Goal: Task Accomplishment & Management: Manage account settings

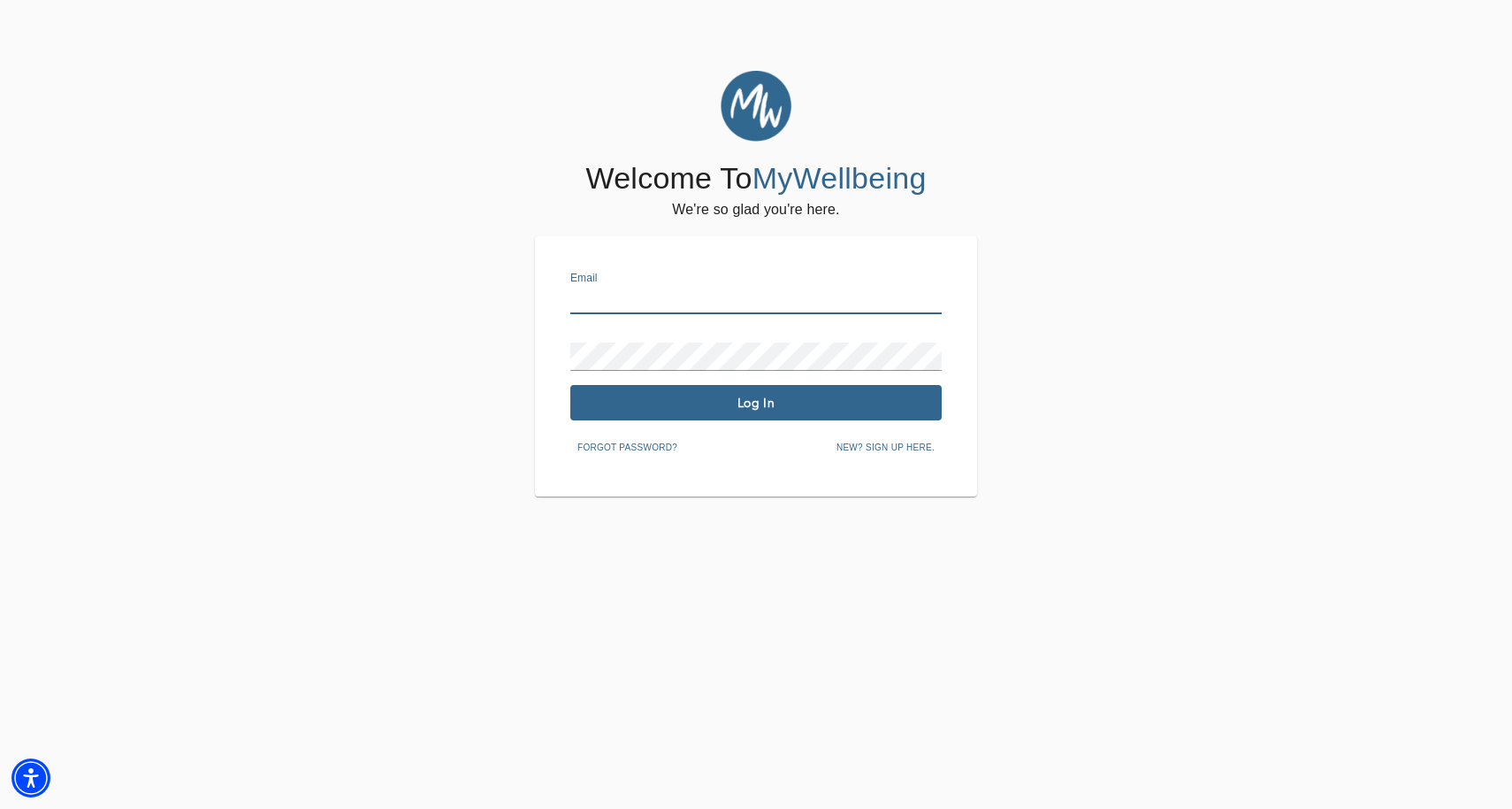
type input "[EMAIL_ADDRESS][PERSON_NAME][DOMAIN_NAME]"
click at [769, 405] on span "Log In" at bounding box center [756, 403] width 358 height 17
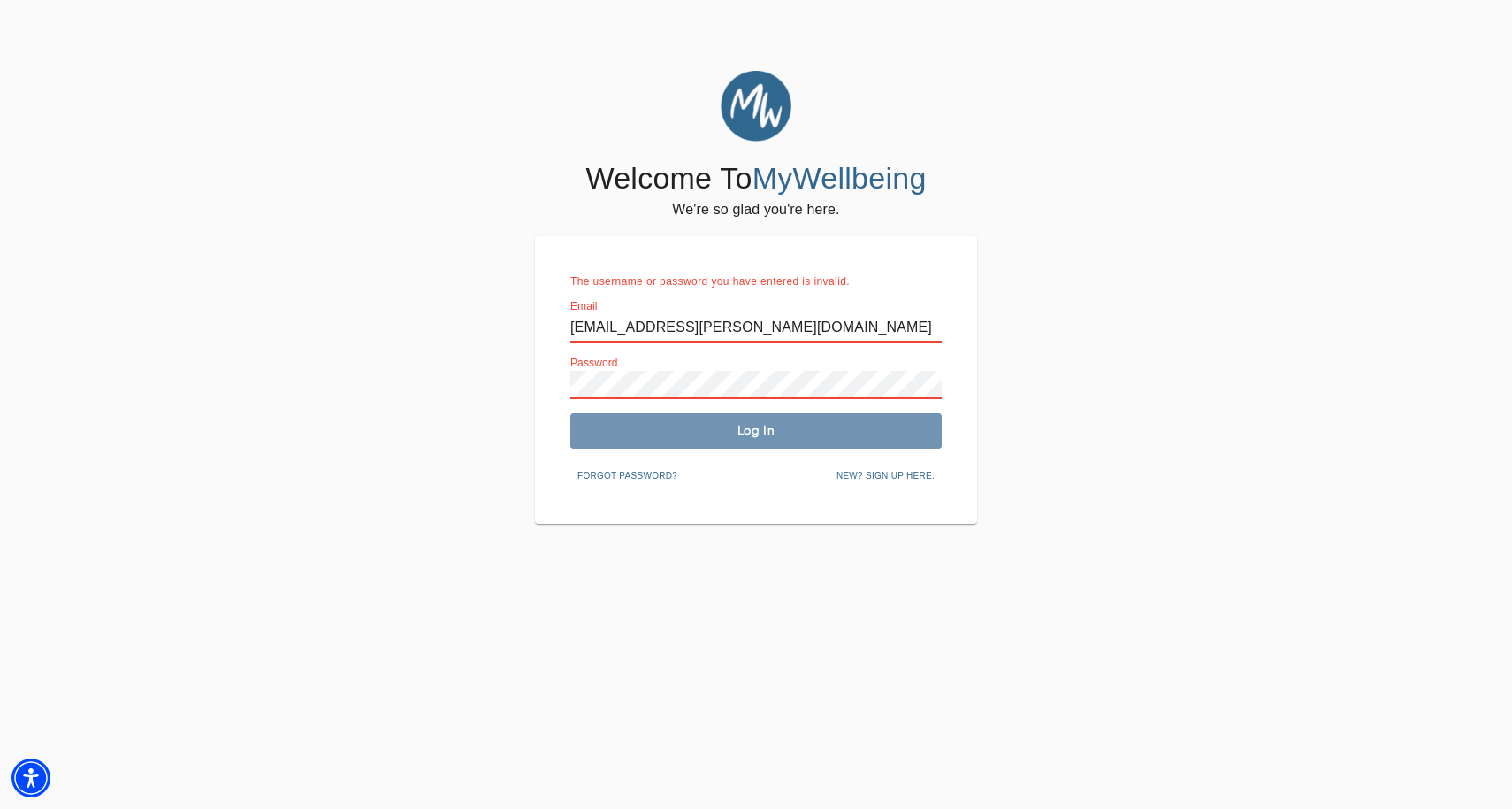
click at [695, 438] on button "Log In" at bounding box center [756, 430] width 371 height 36
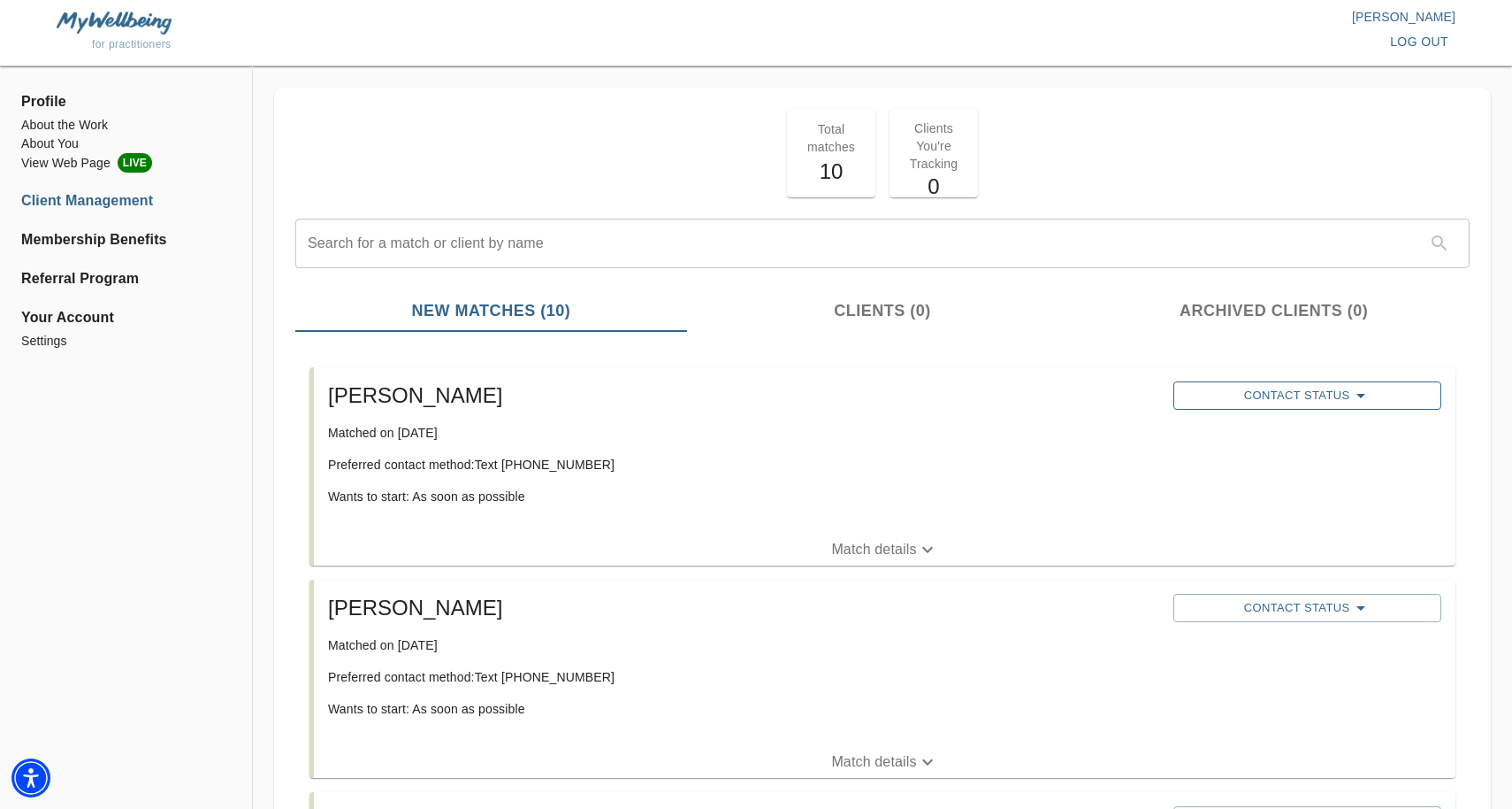
click at [1211, 397] on span "Contact Status" at bounding box center [1307, 395] width 250 height 21
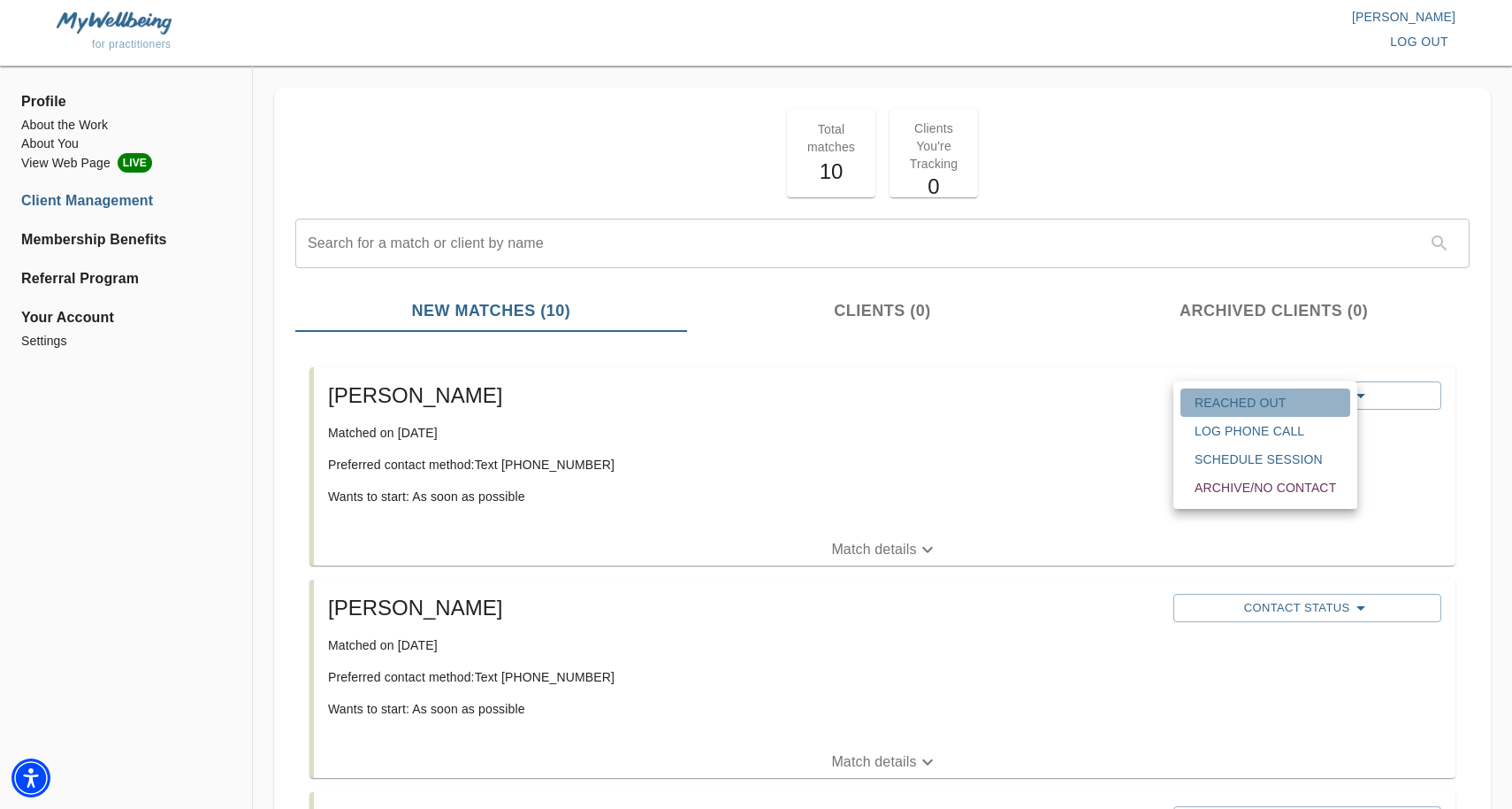
click at [1220, 404] on span "Reached Out" at bounding box center [1265, 402] width 141 height 17
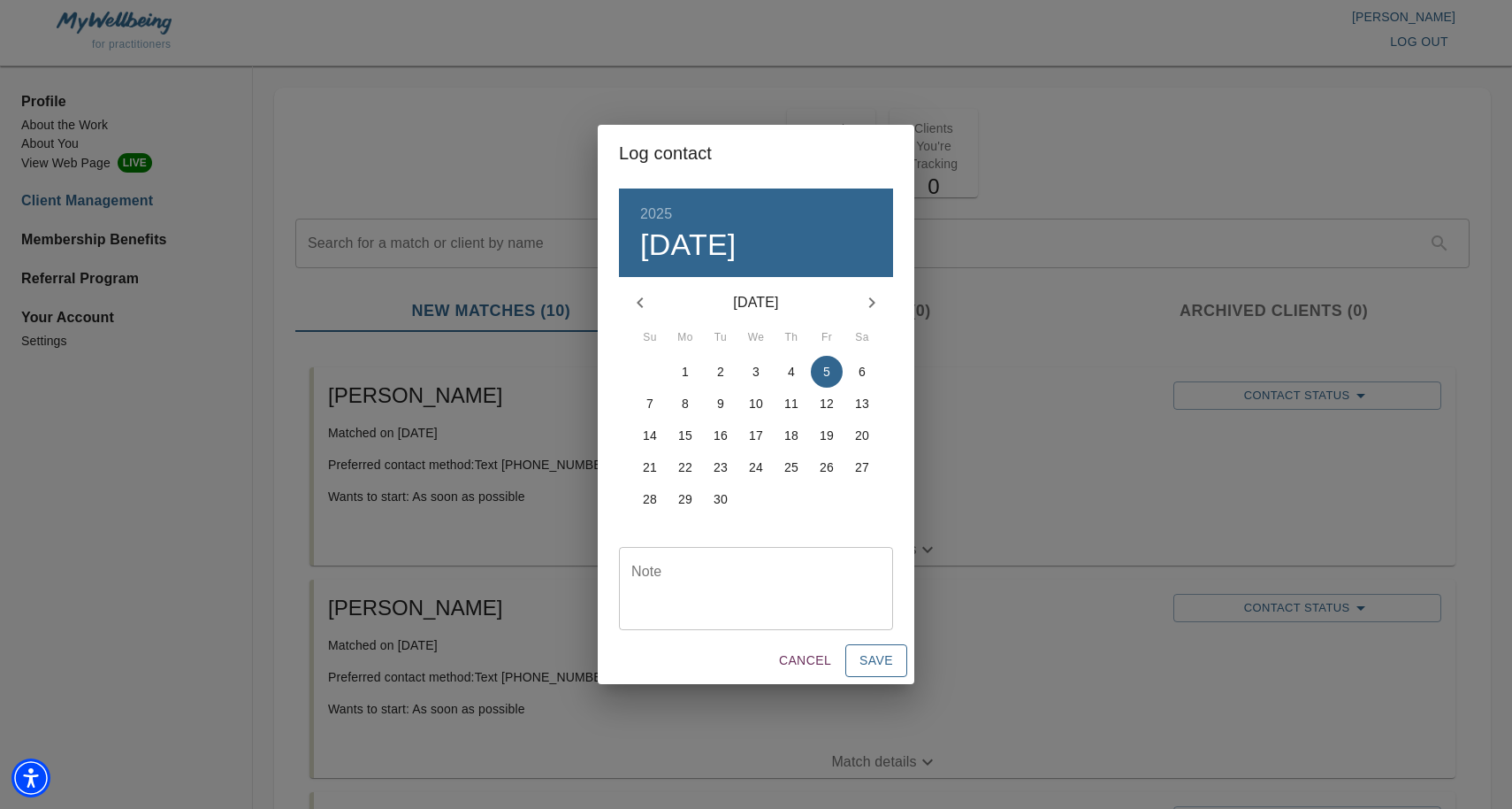
click at [889, 648] on button "Save" at bounding box center [877, 660] width 62 height 33
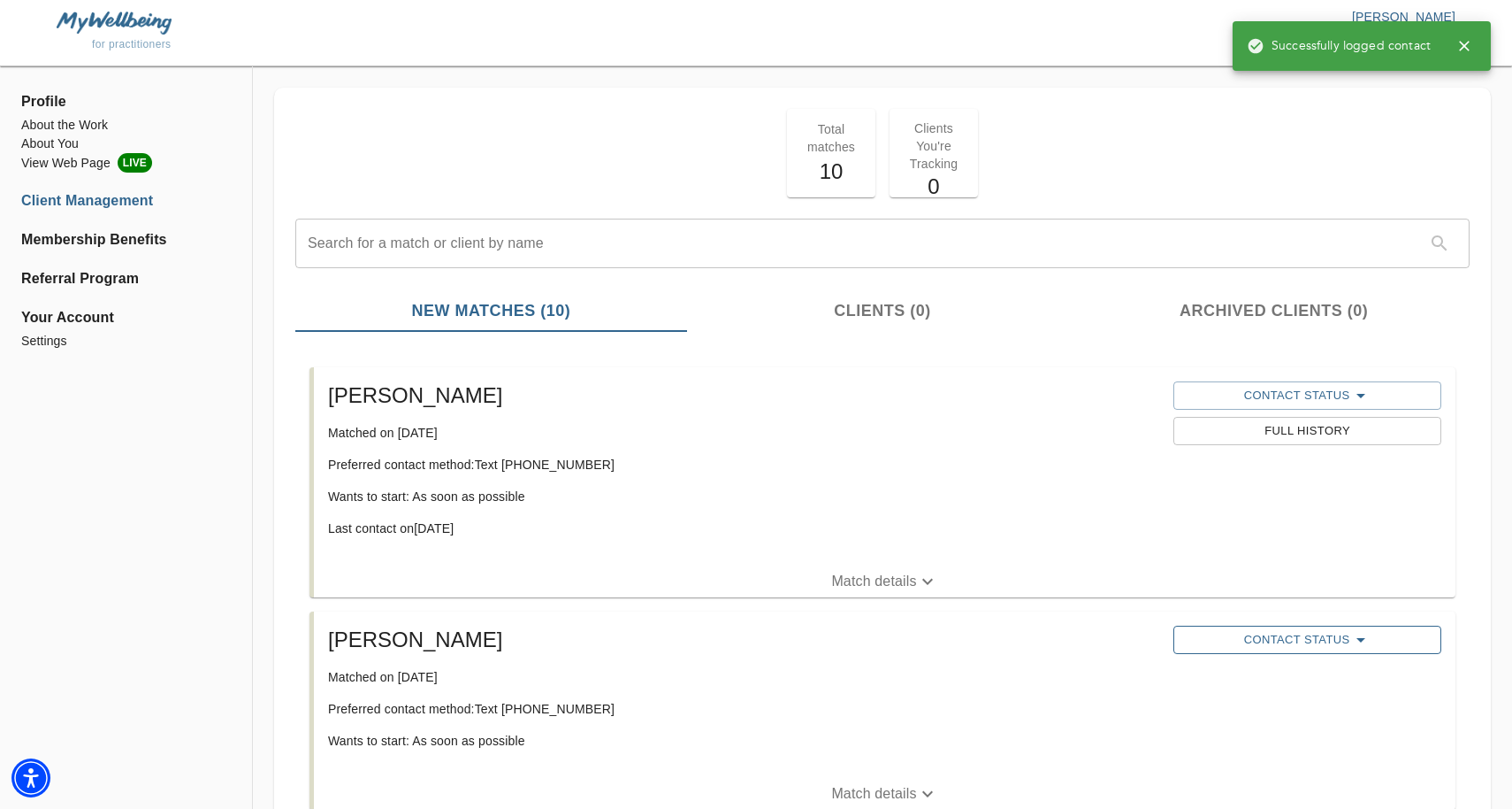
click at [1201, 640] on span "Contact Status" at bounding box center [1307, 639] width 250 height 21
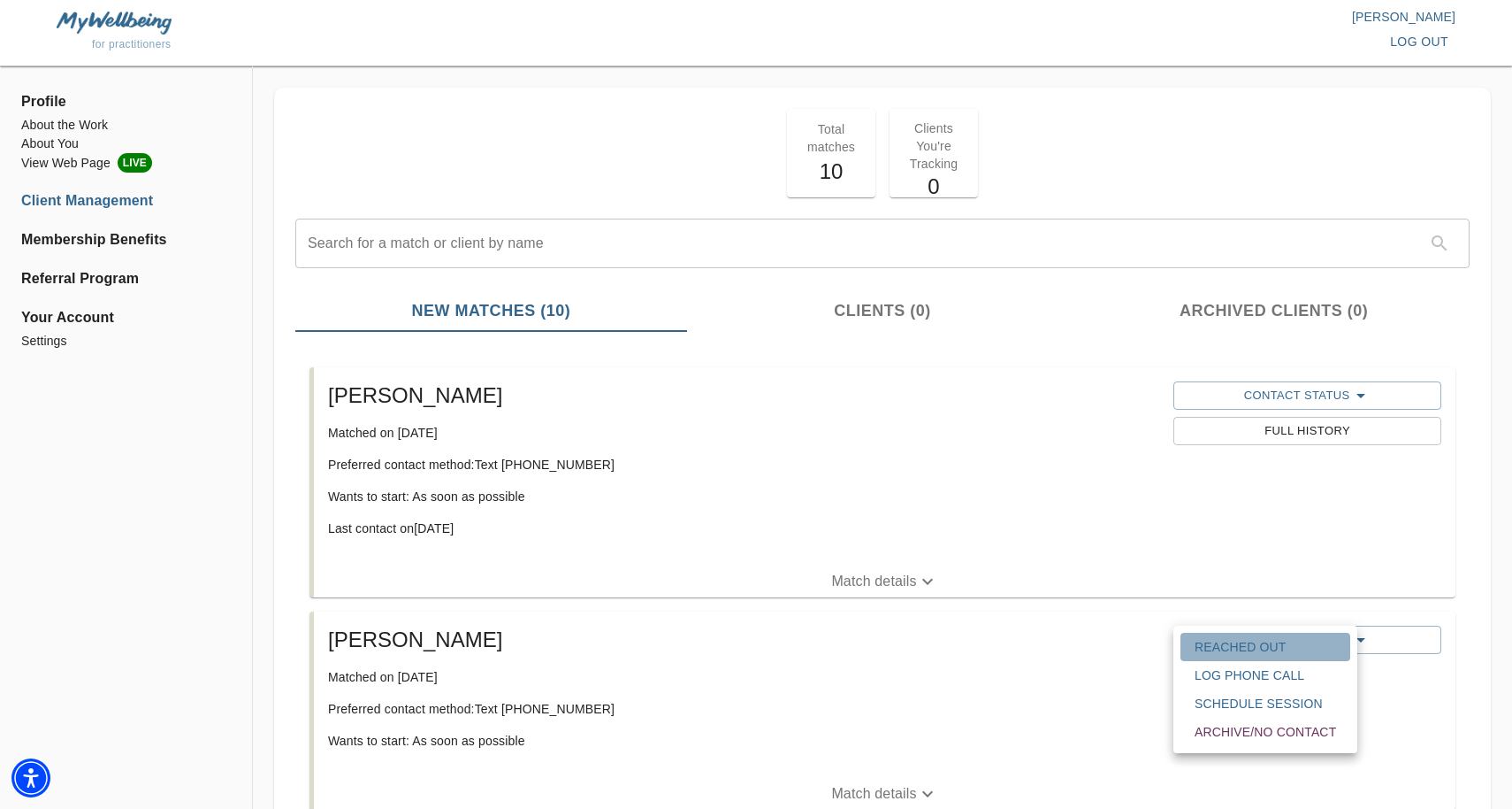
click at [1222, 650] on span "Reached Out" at bounding box center [1265, 646] width 141 height 17
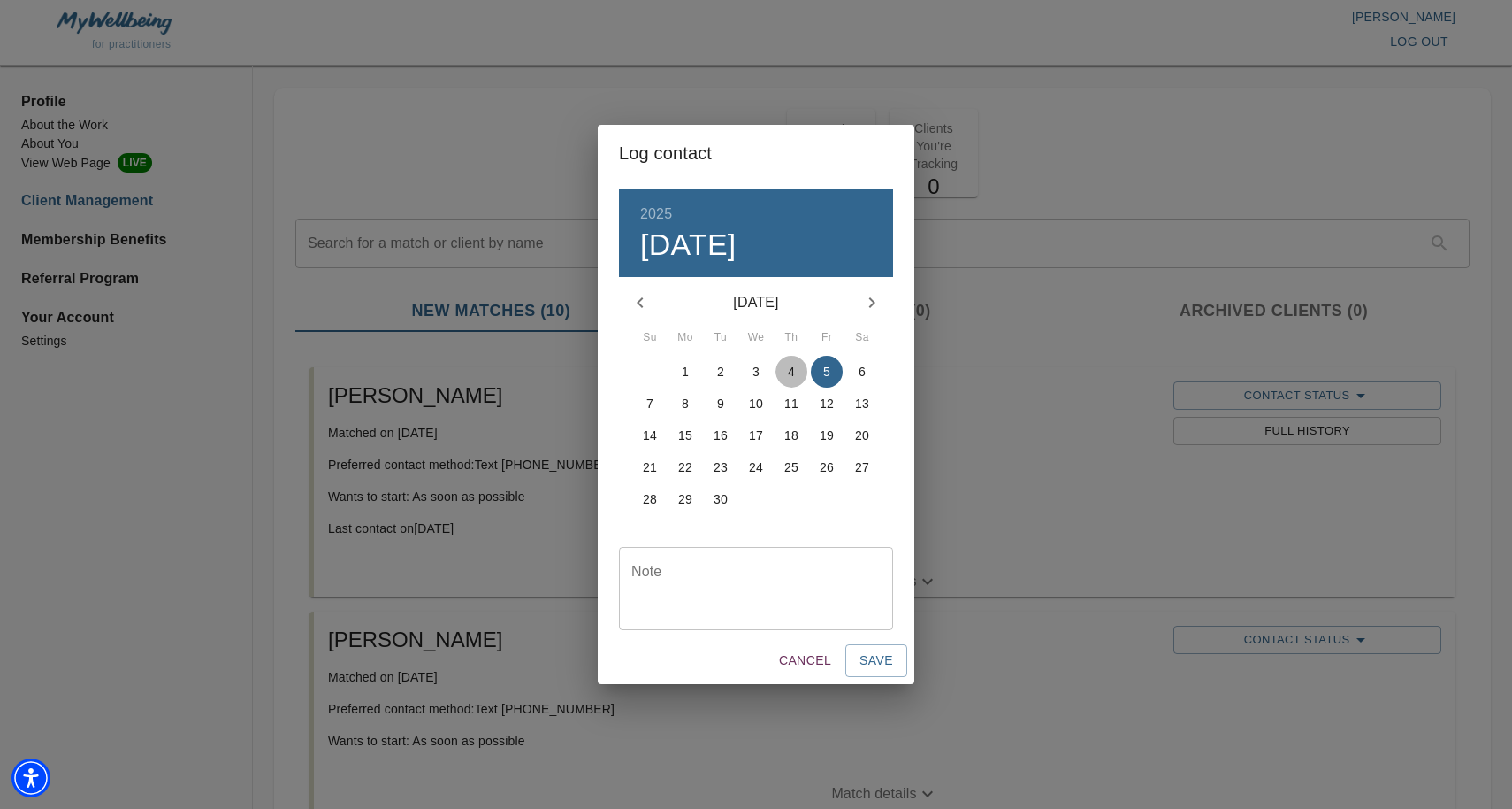
click at [794, 371] on p "4" at bounding box center [791, 371] width 7 height 17
click at [825, 366] on p "5" at bounding box center [827, 371] width 7 height 17
click at [870, 659] on span "Save" at bounding box center [876, 660] width 34 height 22
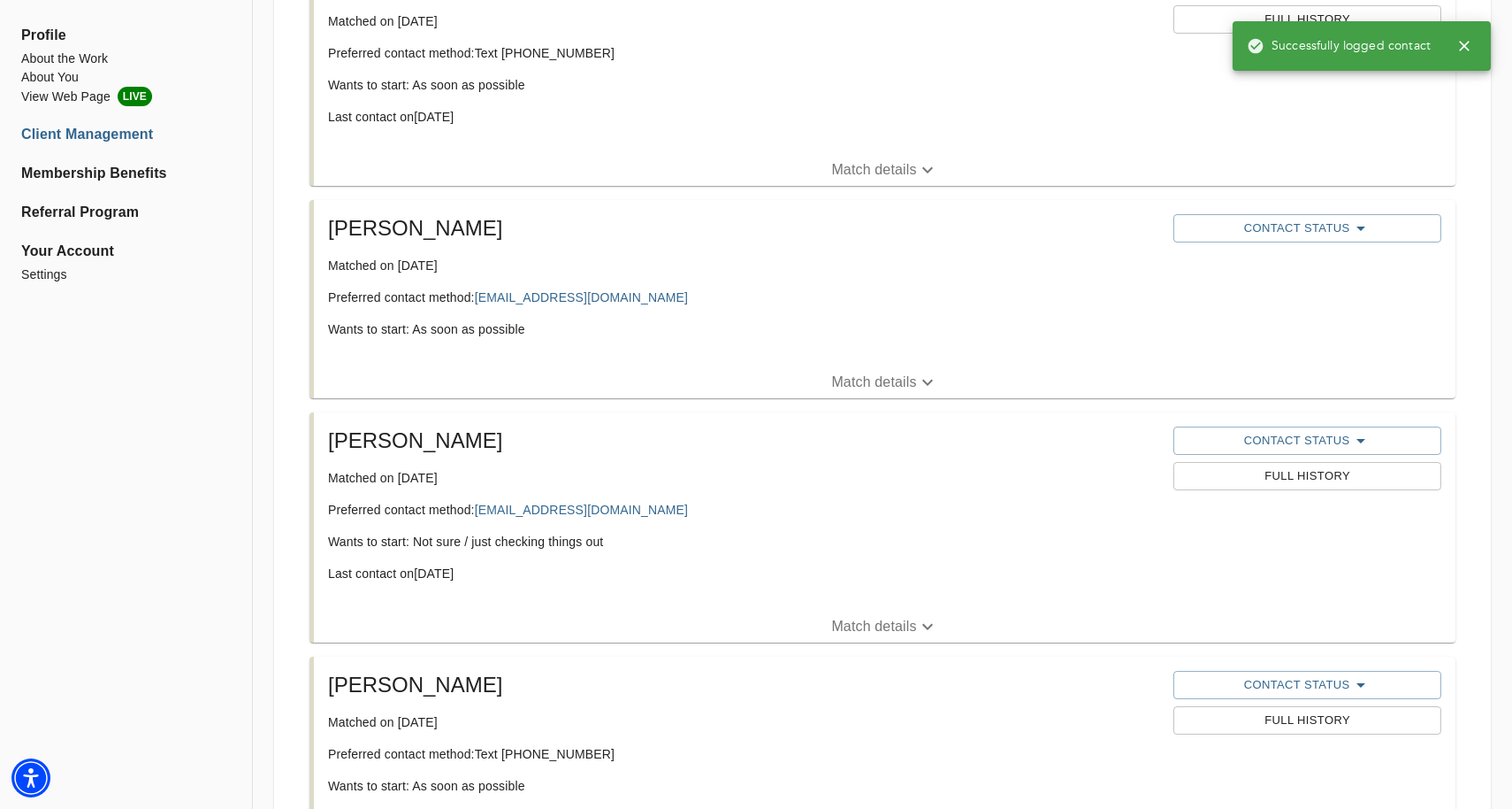
scroll to position [647, 0]
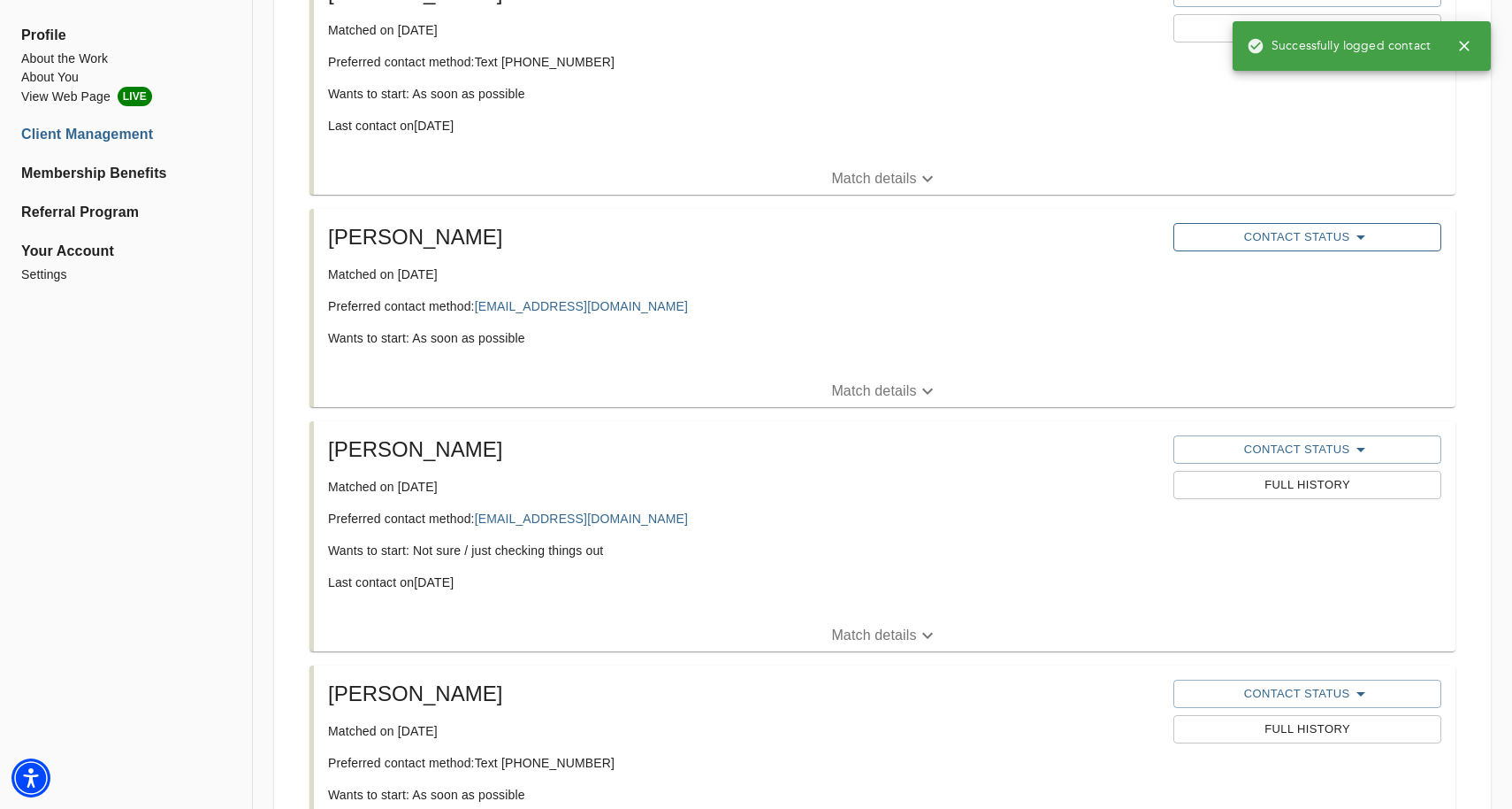
click at [1251, 242] on span "Contact Status" at bounding box center [1307, 237] width 250 height 21
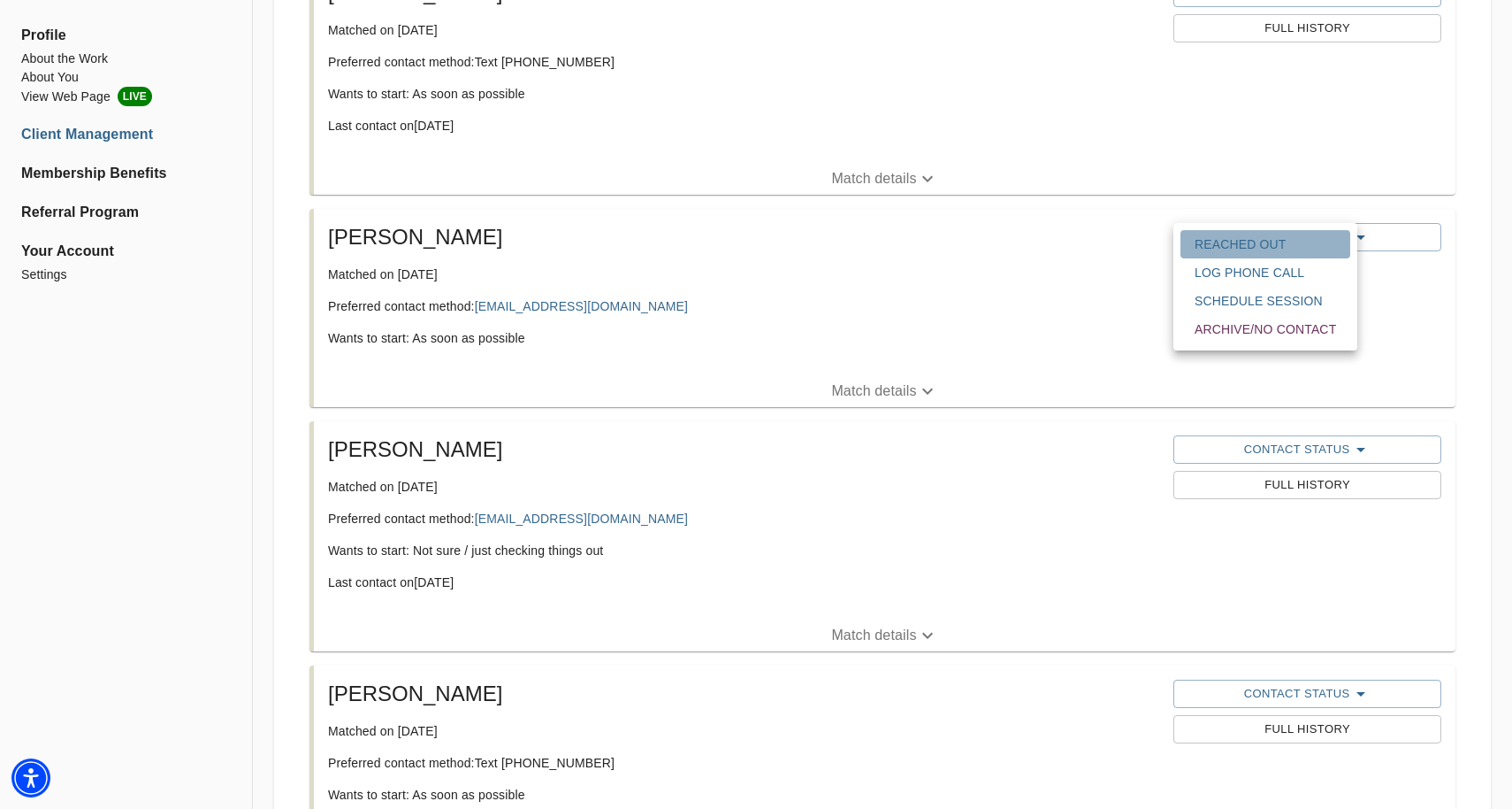
click at [1247, 237] on span "Reached Out" at bounding box center [1265, 244] width 141 height 17
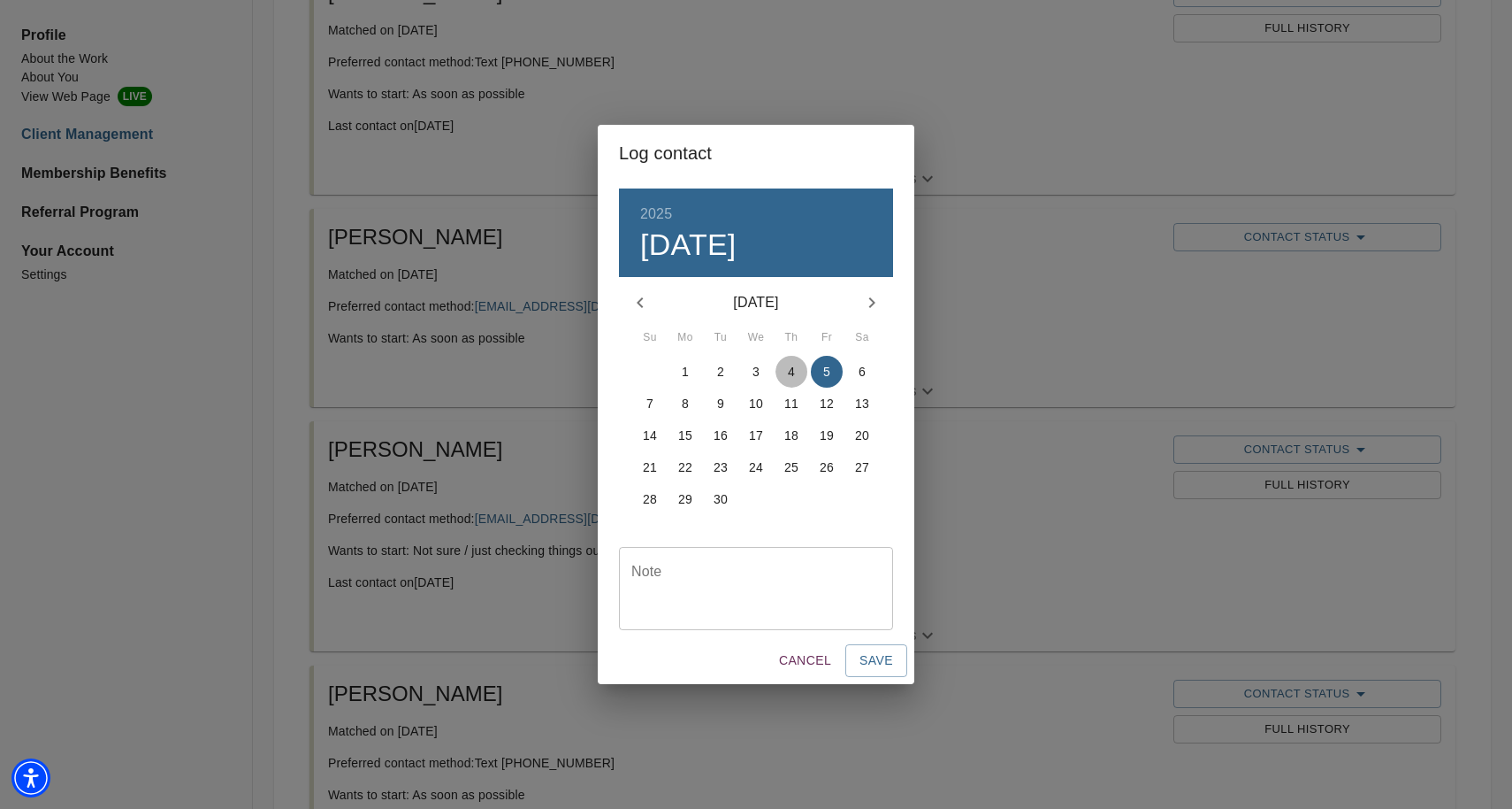
click at [791, 375] on p "4" at bounding box center [791, 371] width 7 height 17
click at [862, 669] on span "Save" at bounding box center [876, 660] width 34 height 22
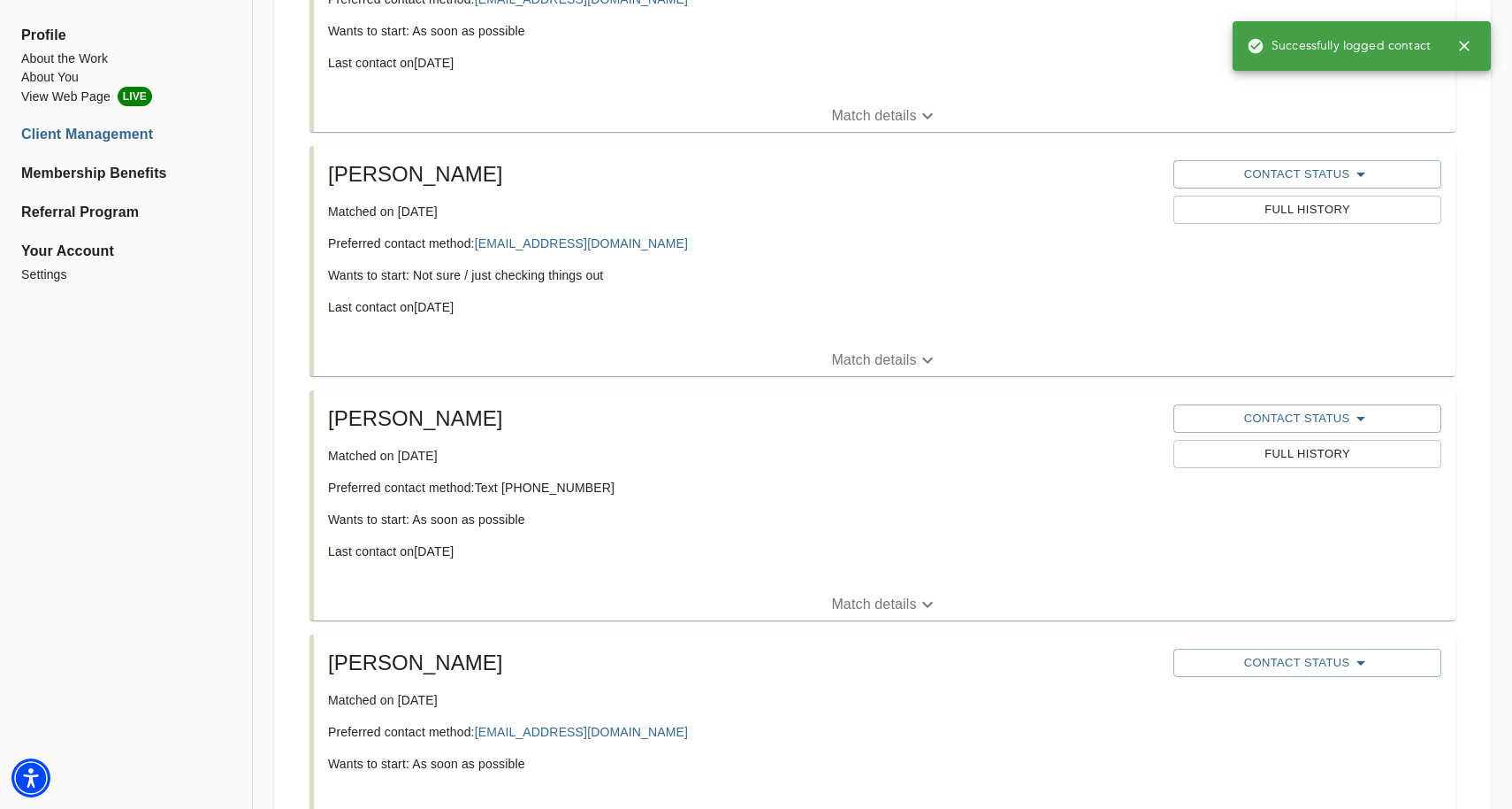
scroll to position [953, 0]
click at [1237, 418] on span "Contact Status" at bounding box center [1307, 419] width 250 height 21
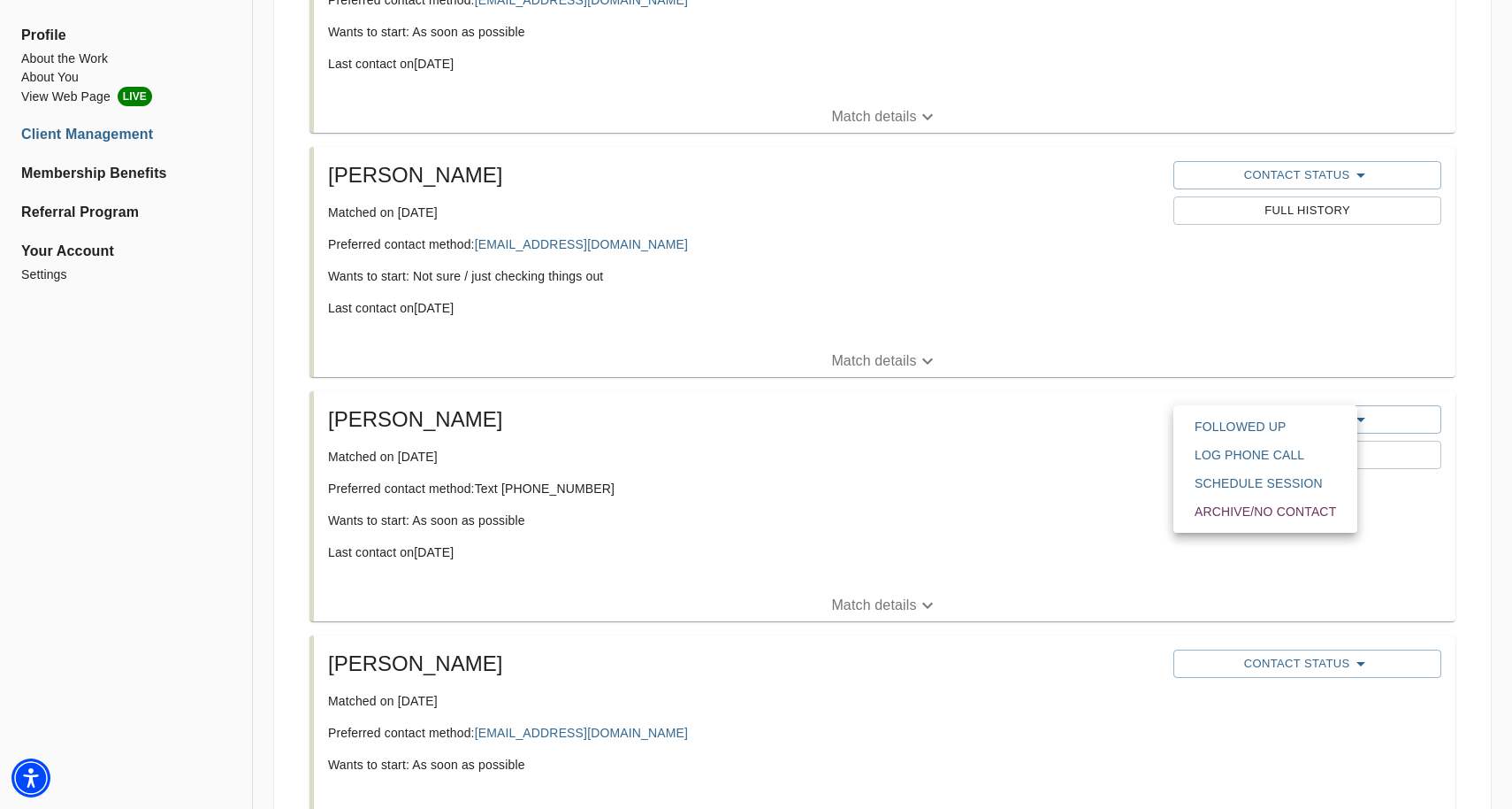
click at [1231, 427] on span "Followed Up" at bounding box center [1265, 426] width 141 height 17
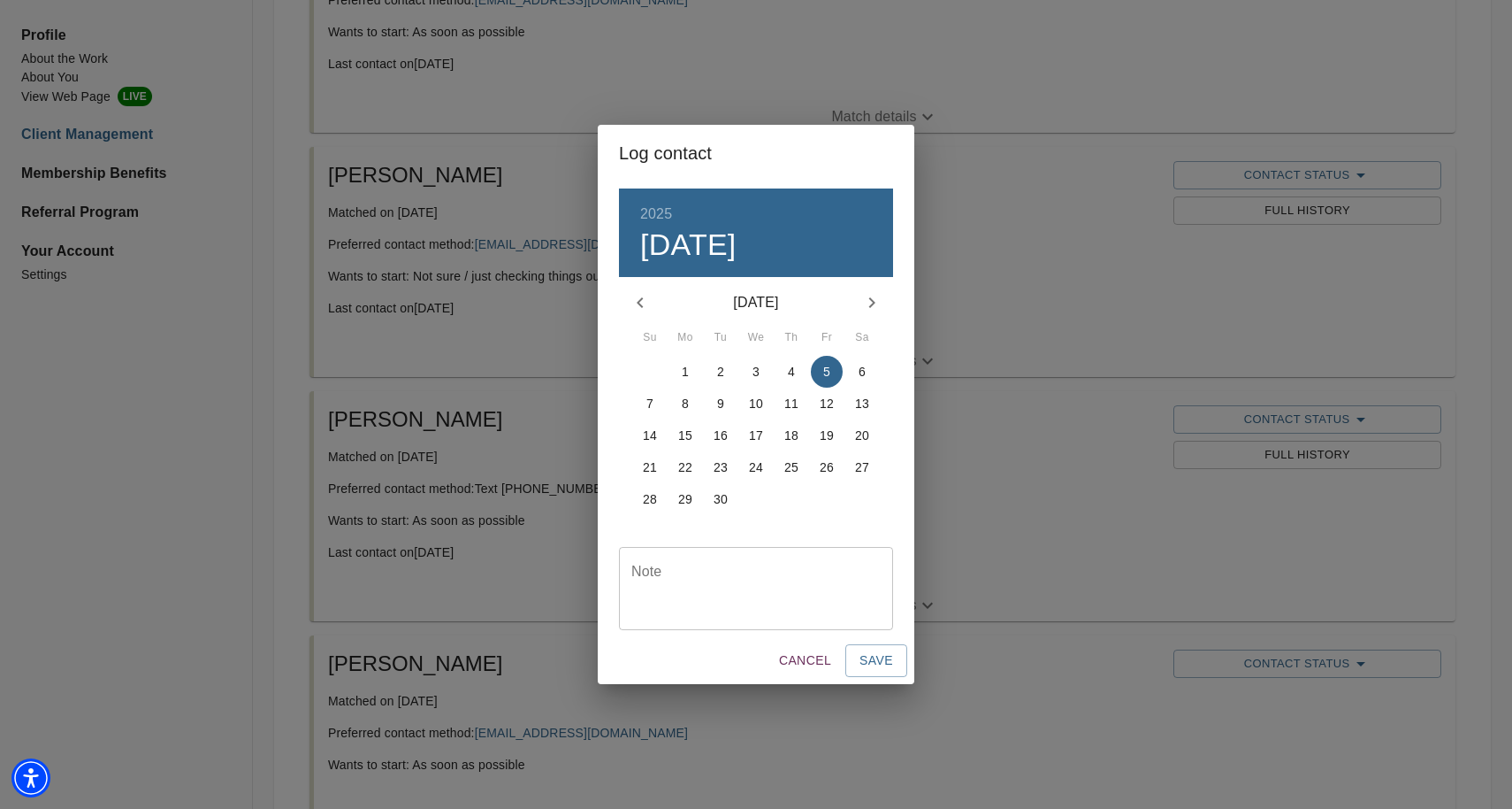
click at [782, 364] on span "4" at bounding box center [791, 371] width 32 height 17
click at [884, 663] on span "Save" at bounding box center [876, 660] width 34 height 22
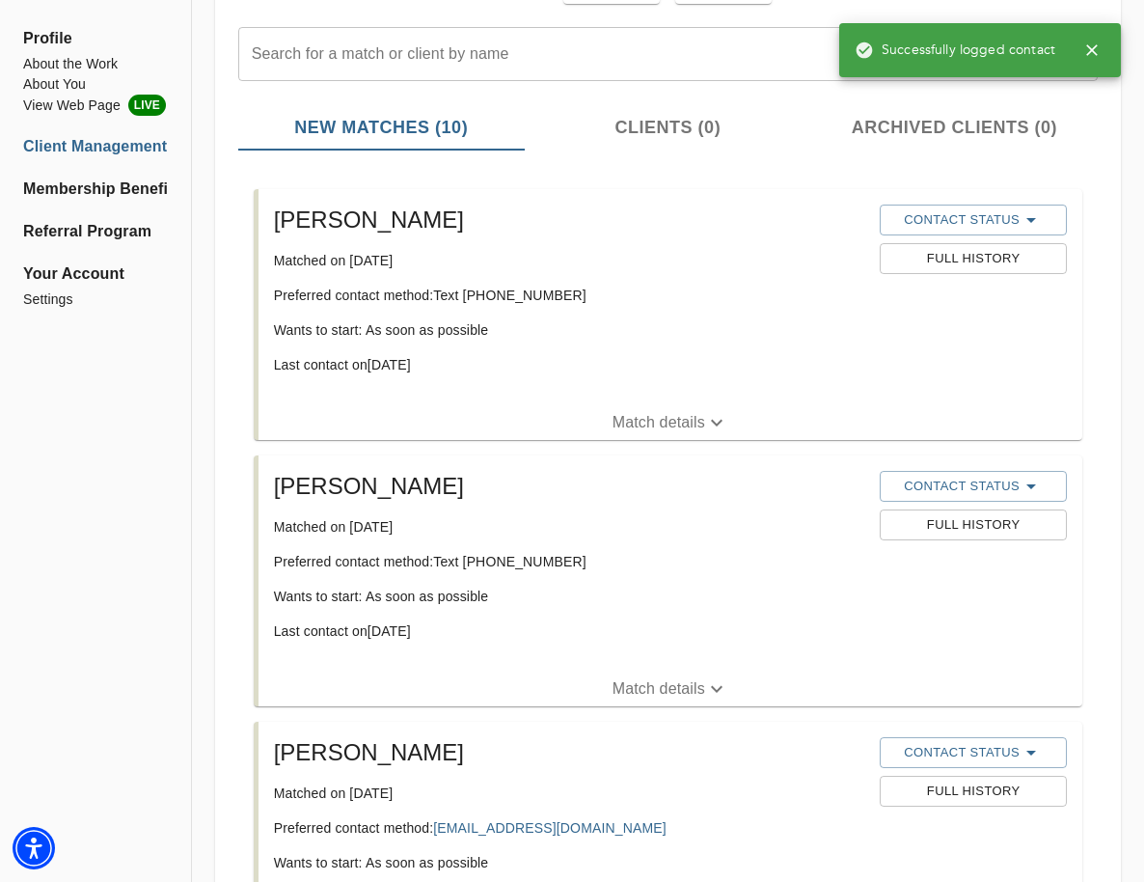
scroll to position [212, 0]
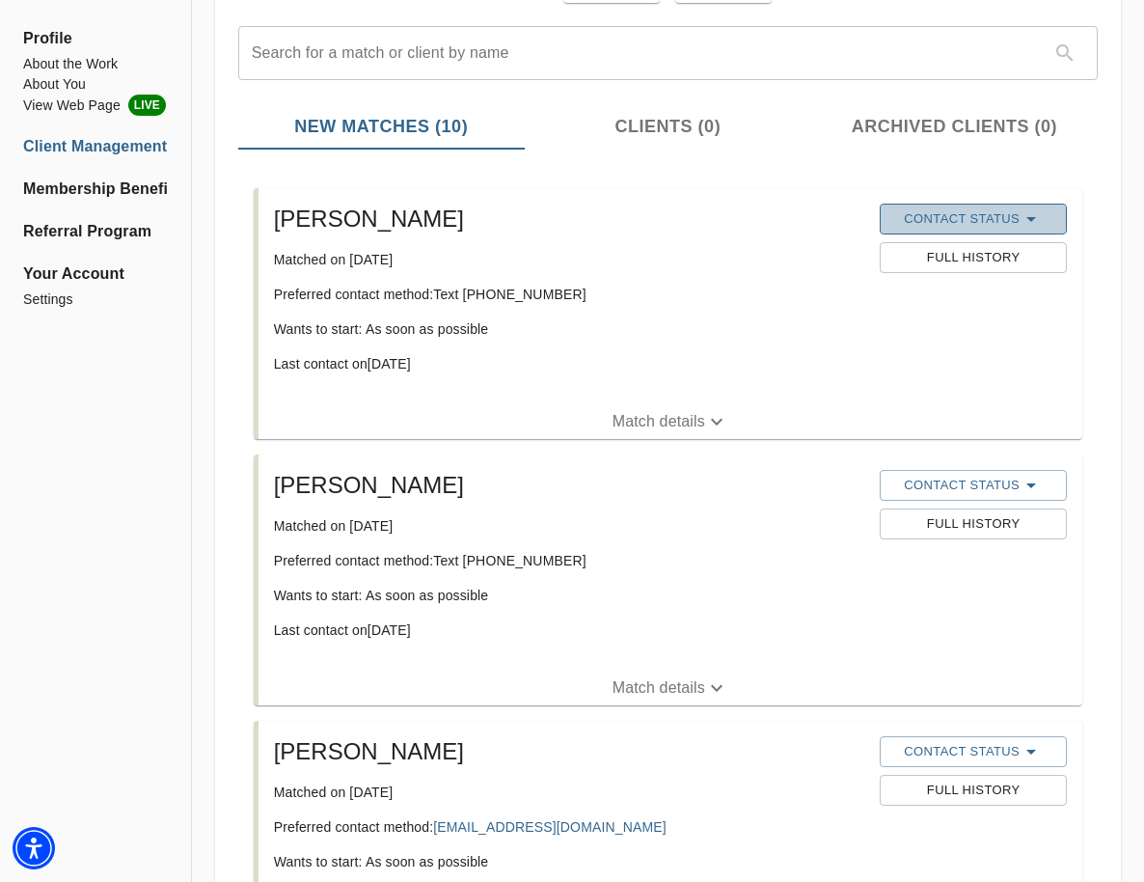
click at [1007, 219] on span "Contact Status" at bounding box center [973, 218] width 168 height 23
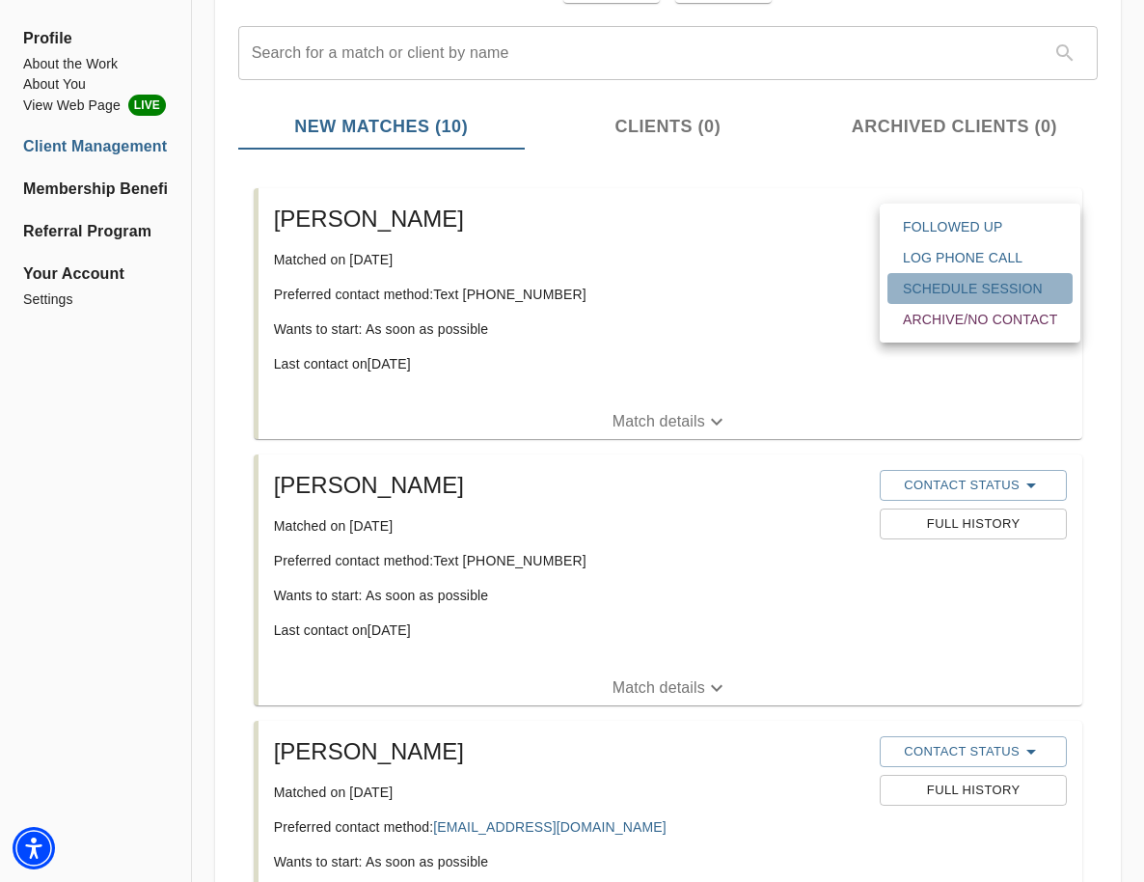
click at [1003, 285] on span "Schedule session" at bounding box center [980, 288] width 154 height 19
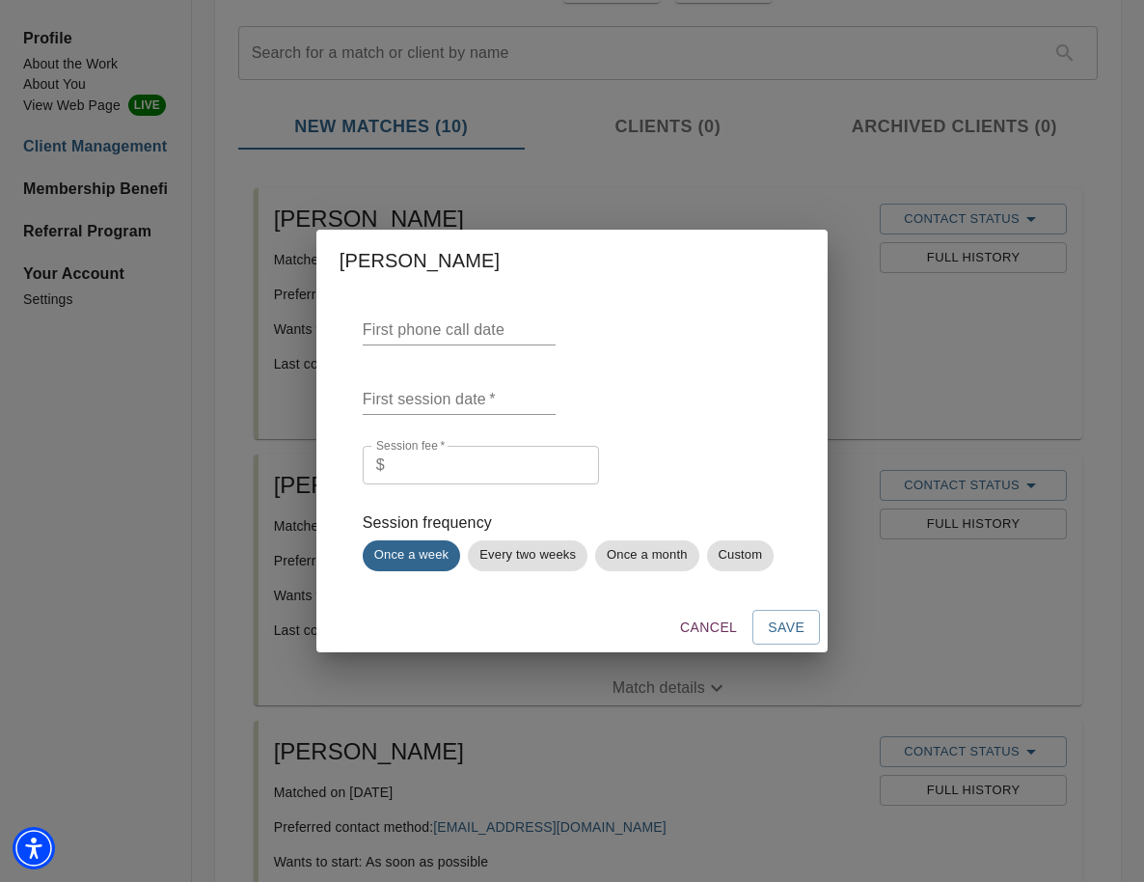
click at [393, 345] on input "text" at bounding box center [459, 329] width 193 height 31
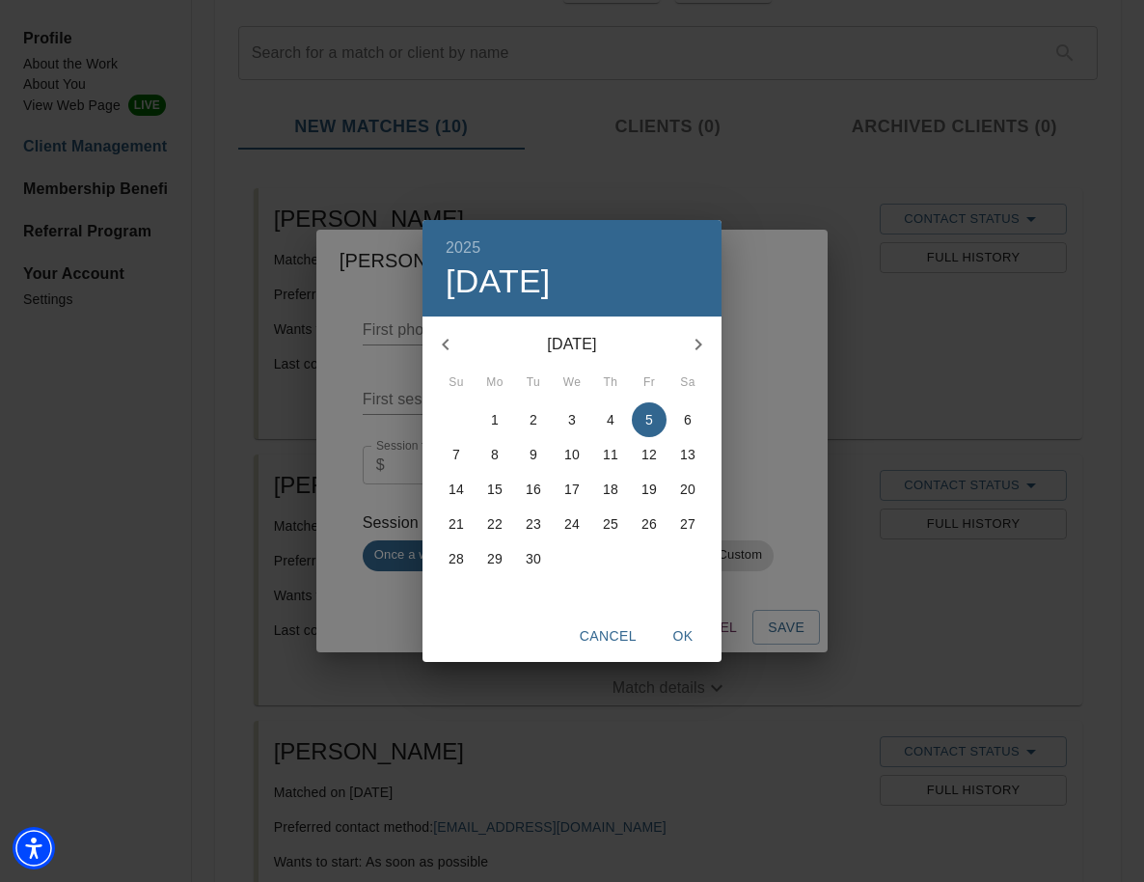
click at [692, 120] on div "2025 Fri, Sep [DATE] Mo Tu We Th Fr Sa 31 1 2 3 4 5 6 7 8 9 10 11 12 13 14 15 1…" at bounding box center [572, 441] width 1144 height 882
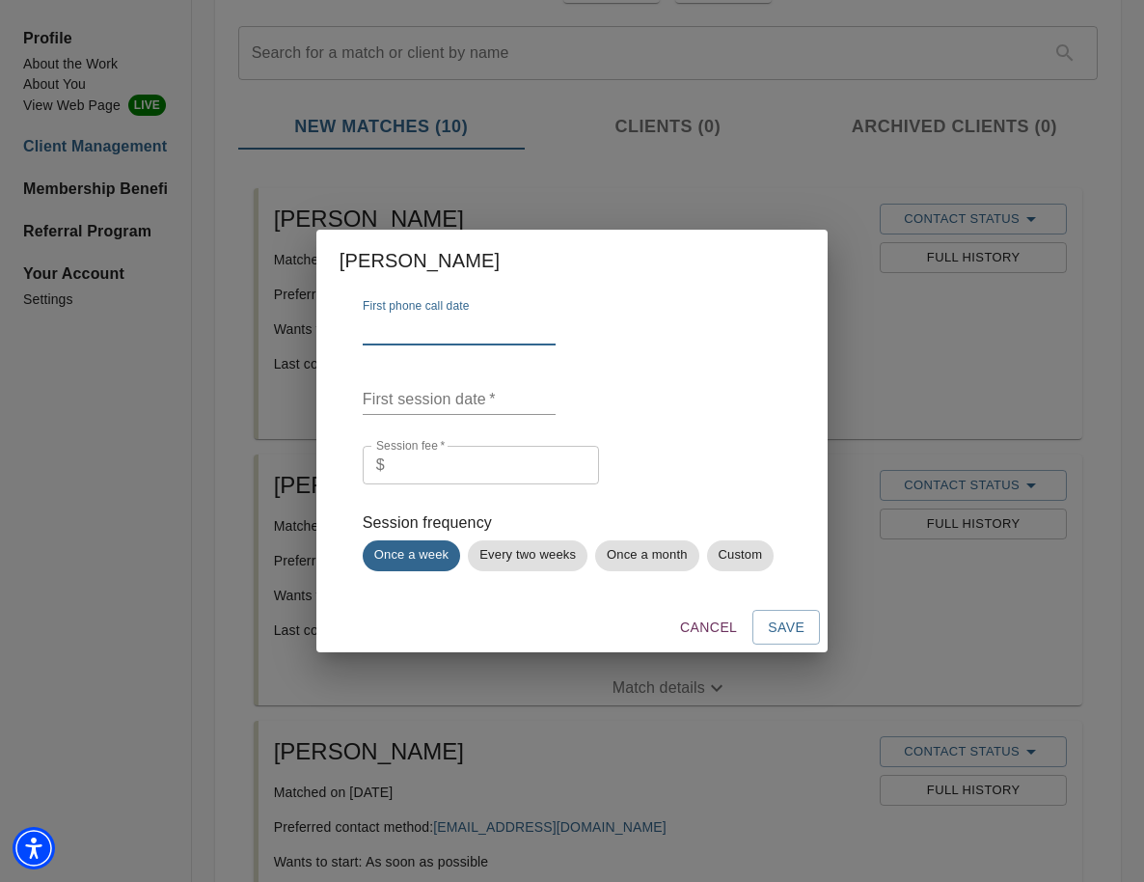
click at [711, 186] on div "[PERSON_NAME] First phone call date First session date   * Session fee   * $ Se…" at bounding box center [572, 441] width 1144 height 882
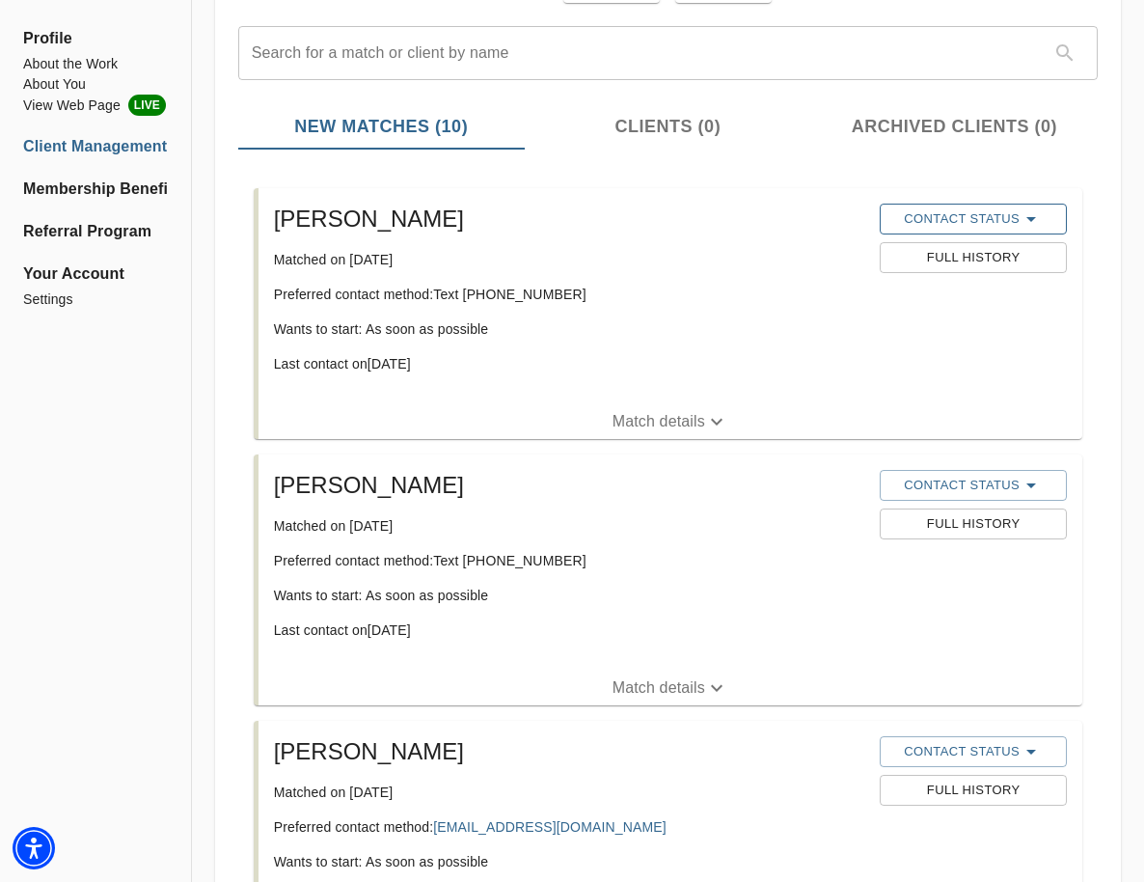
click at [936, 217] on span "Contact Status" at bounding box center [973, 218] width 168 height 23
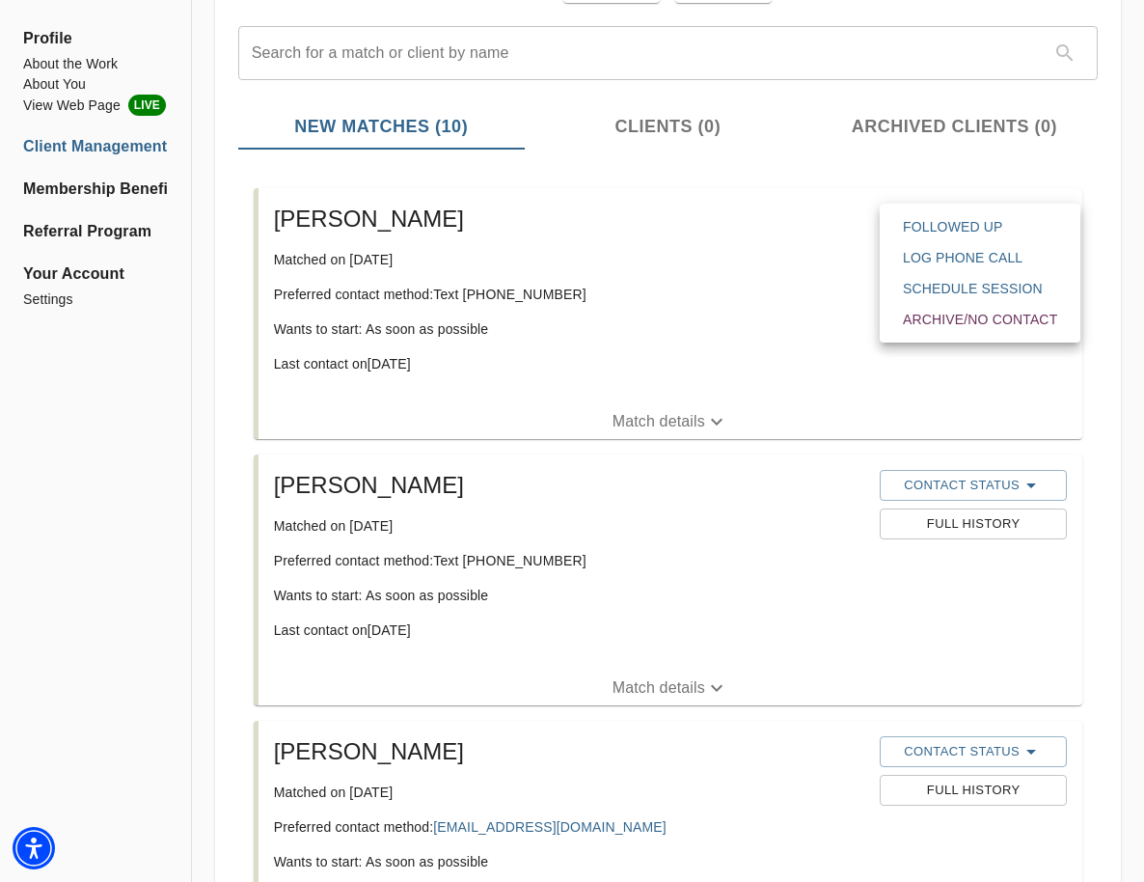
click at [705, 231] on div at bounding box center [572, 441] width 1144 height 882
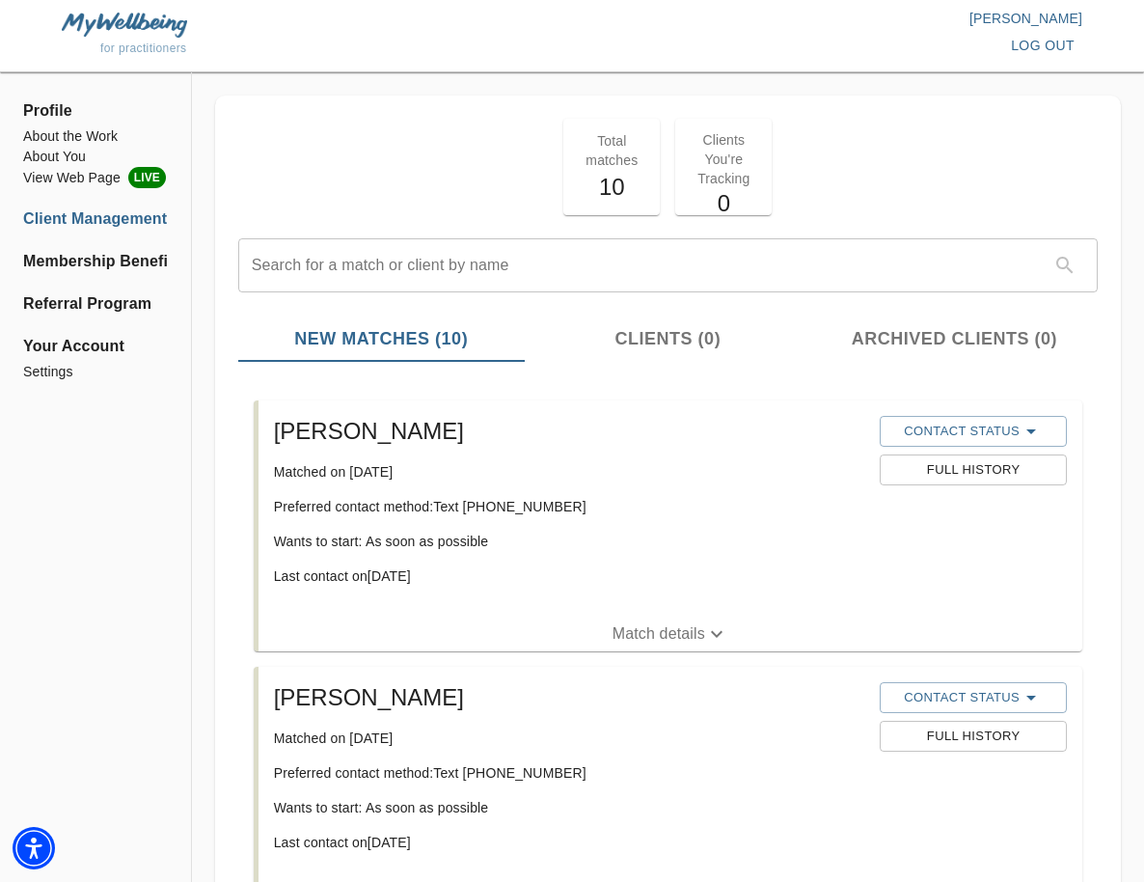
scroll to position [0, 0]
